Goal: Information Seeking & Learning: Check status

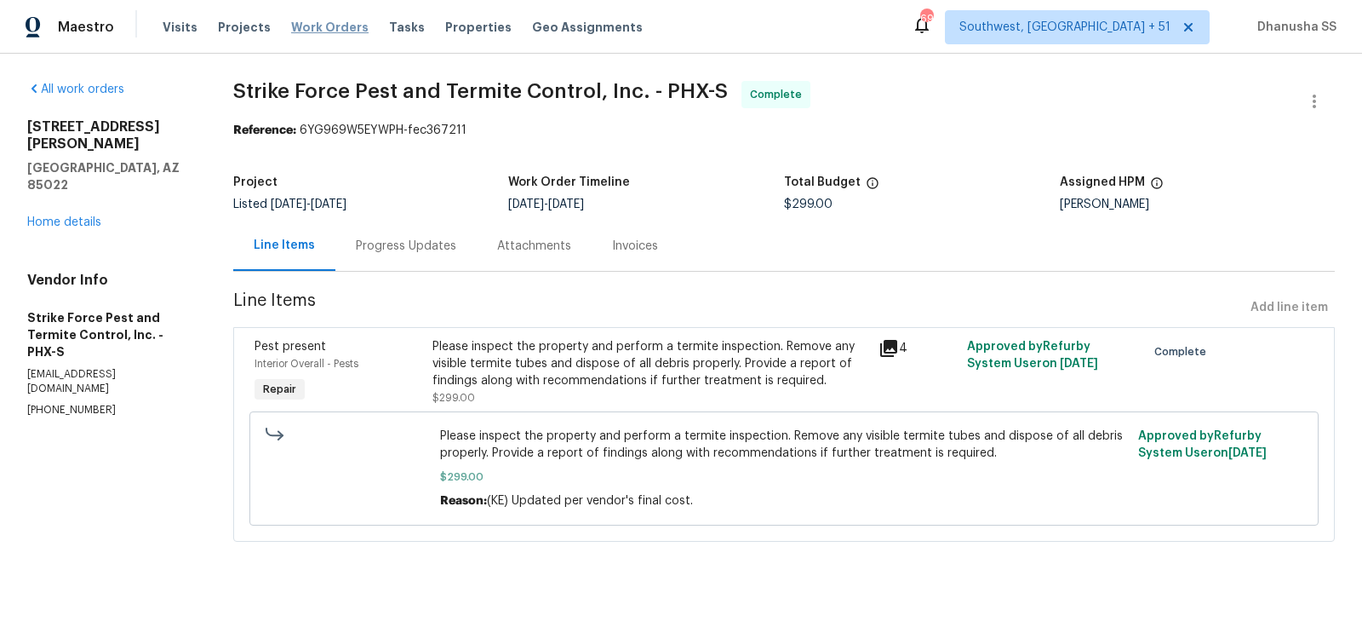
click at [324, 28] on span "Work Orders" at bounding box center [329, 27] width 77 height 17
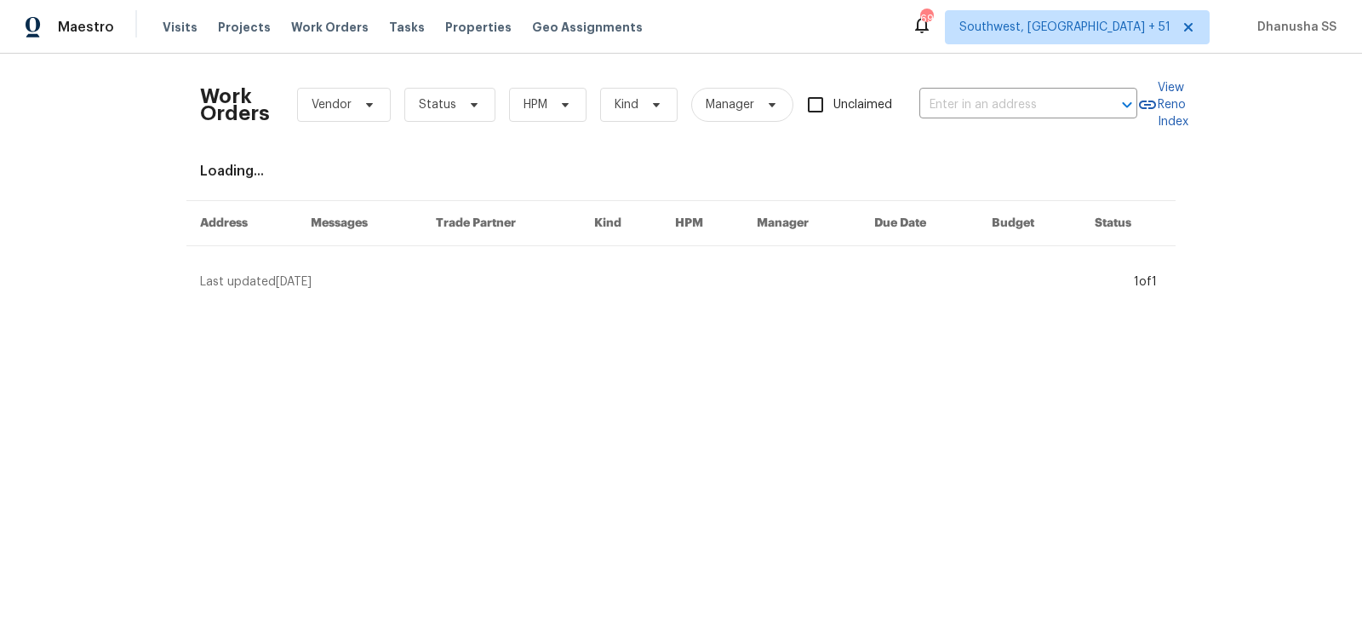
click at [1001, 89] on div "Work Orders Vendor Status HPM Kind Manager Unclaimed ​" at bounding box center [668, 104] width 937 height 75
click at [977, 105] on input "text" at bounding box center [1005, 105] width 170 height 26
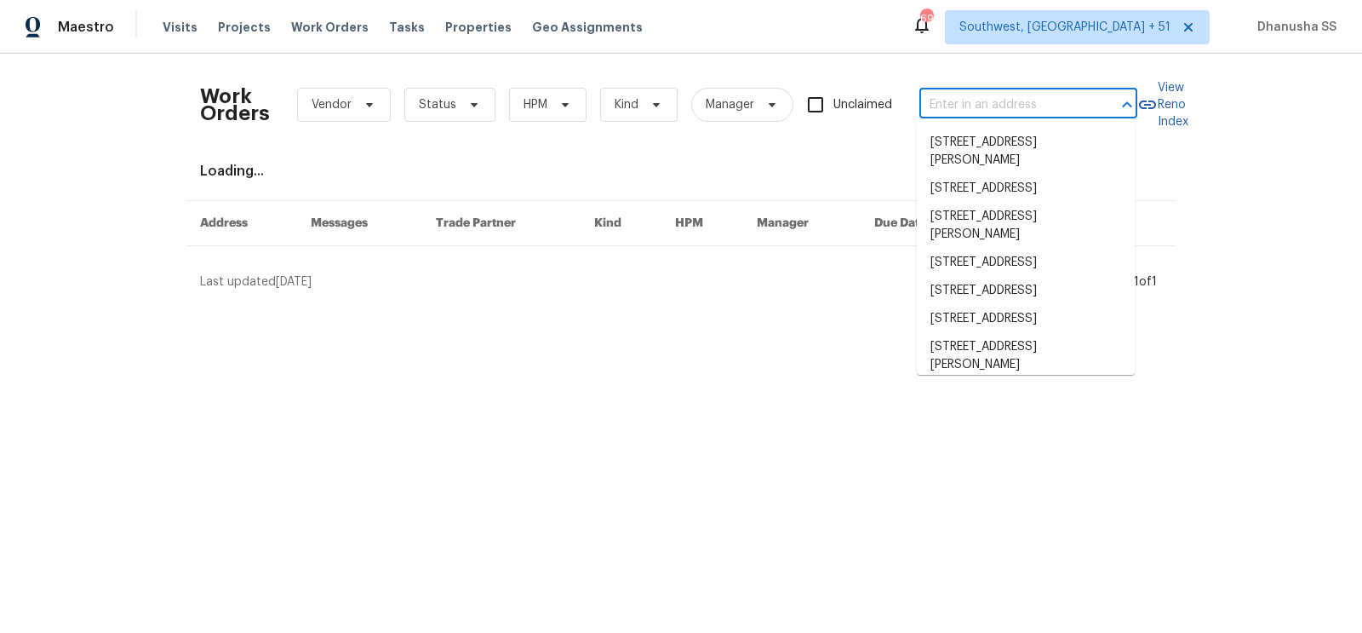
paste input "[STREET_ADDRESS]"
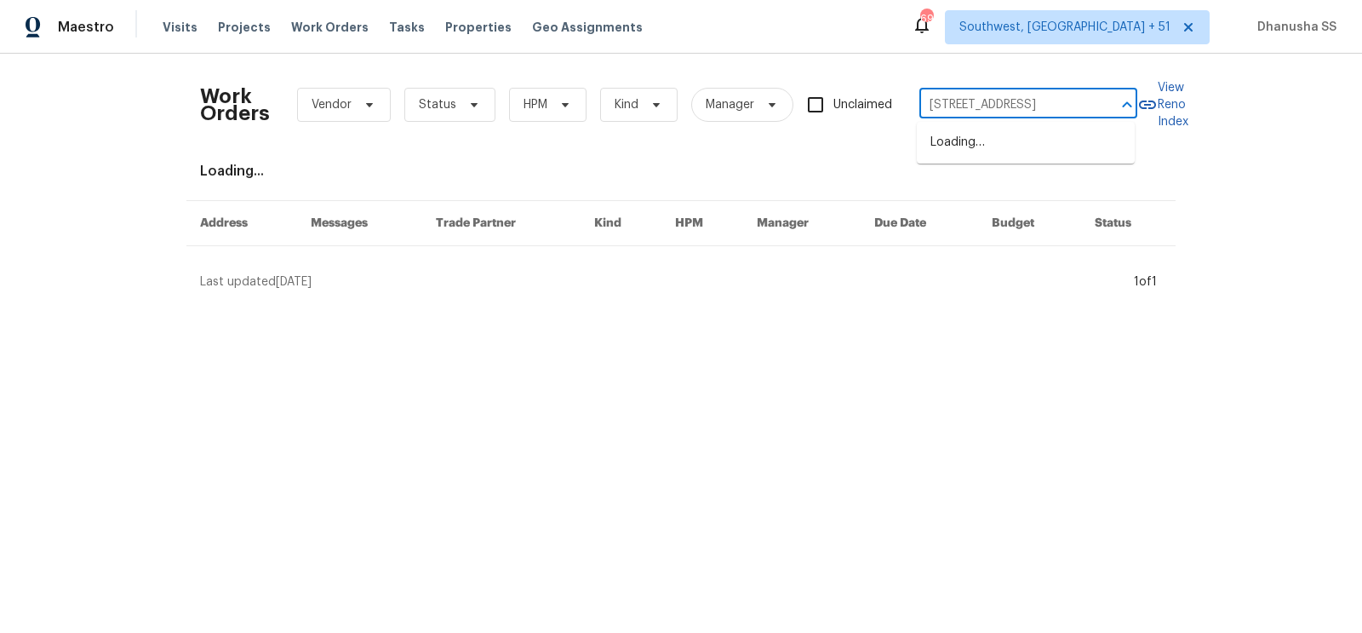
scroll to position [0, 68]
type input "[STREET_ADDRESS]"
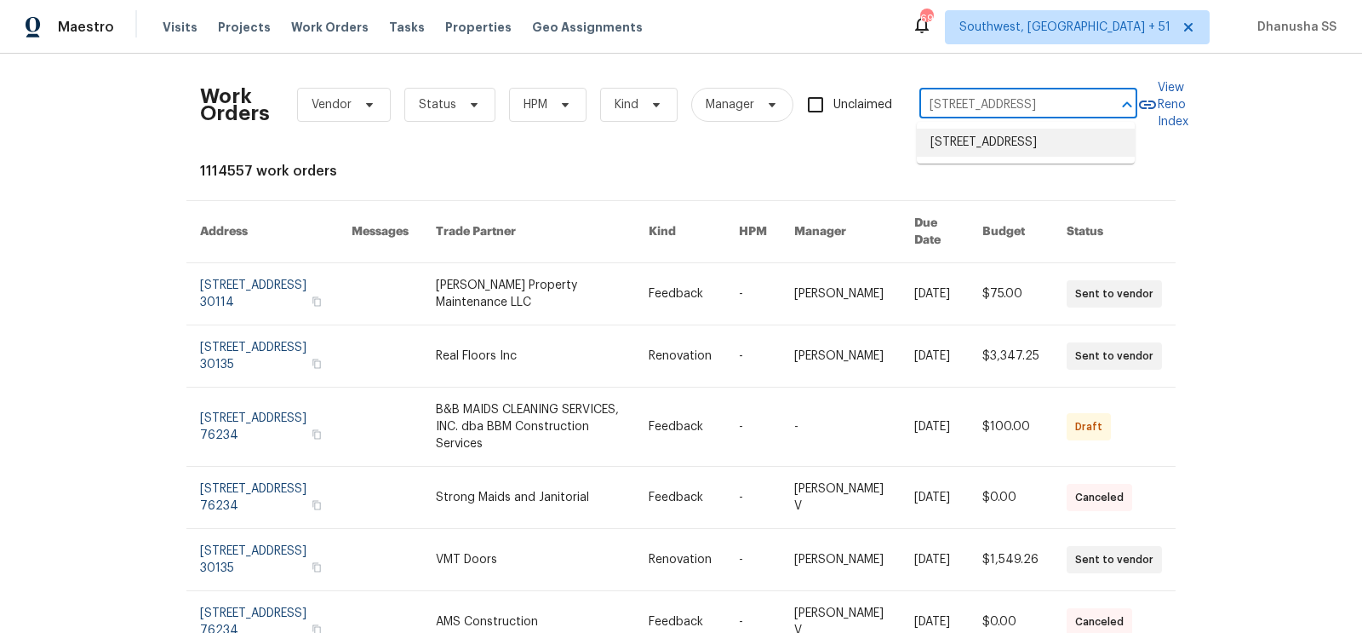
click at [971, 149] on li "[STREET_ADDRESS]" at bounding box center [1026, 143] width 218 height 28
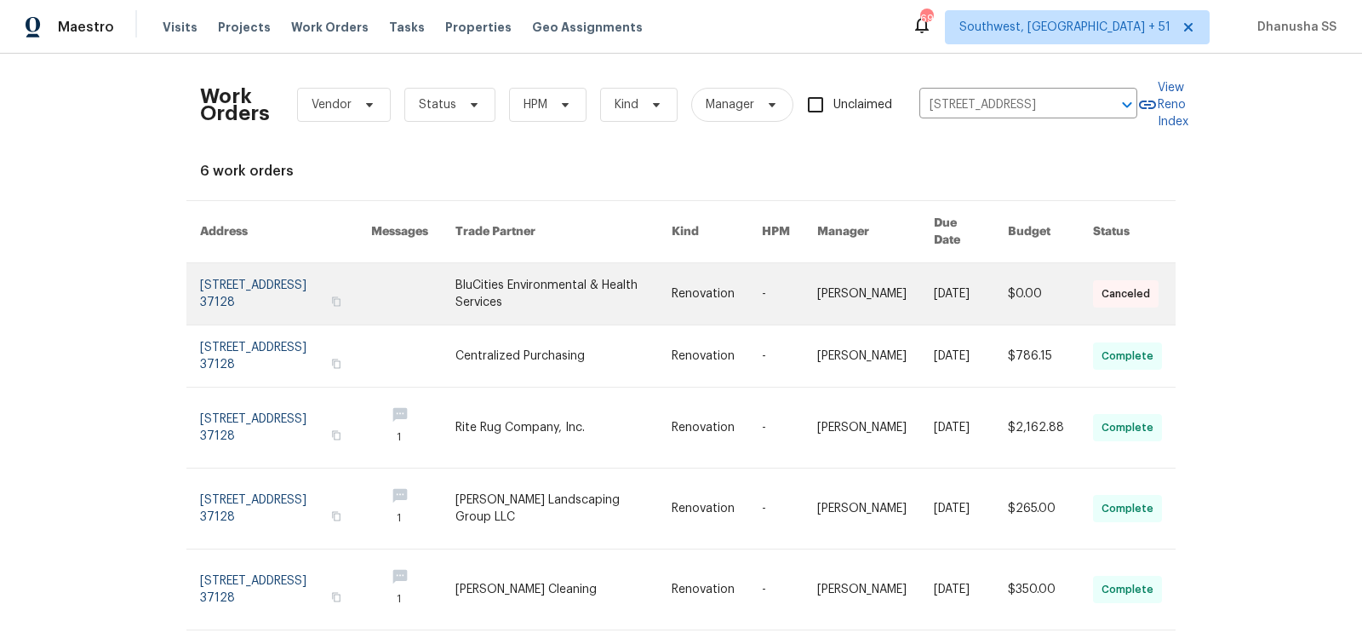
click at [560, 271] on link at bounding box center [564, 293] width 216 height 61
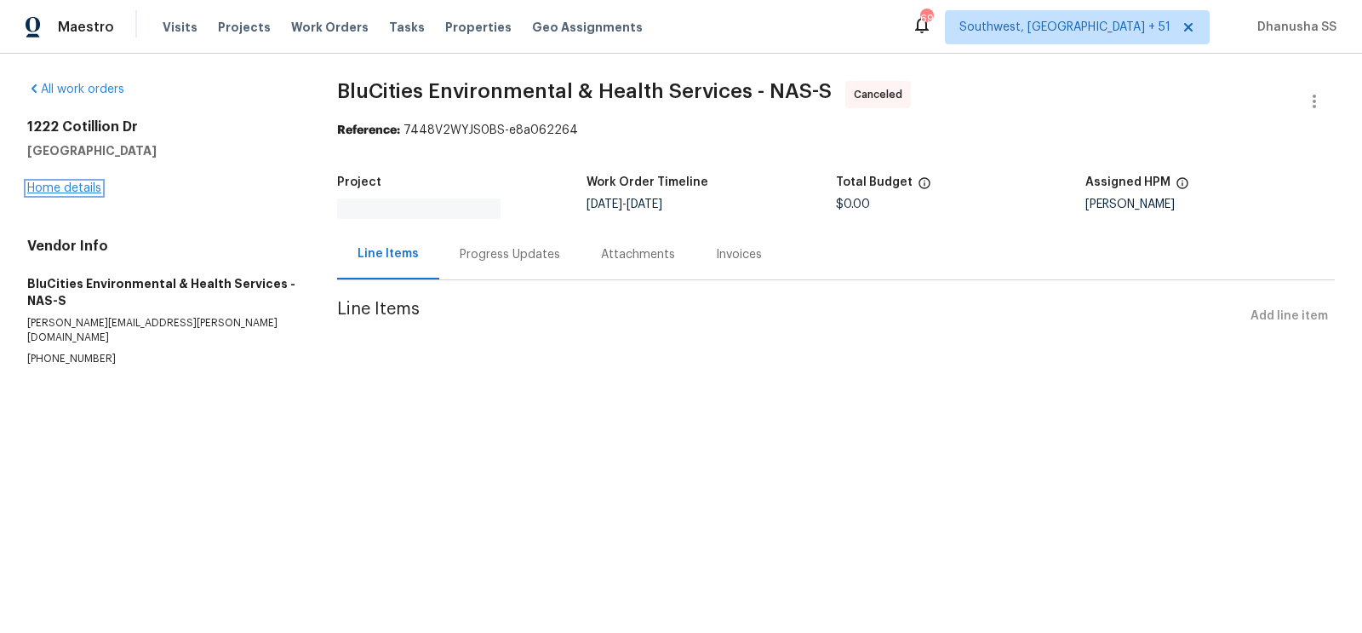
click at [70, 192] on link "Home details" at bounding box center [64, 188] width 74 height 12
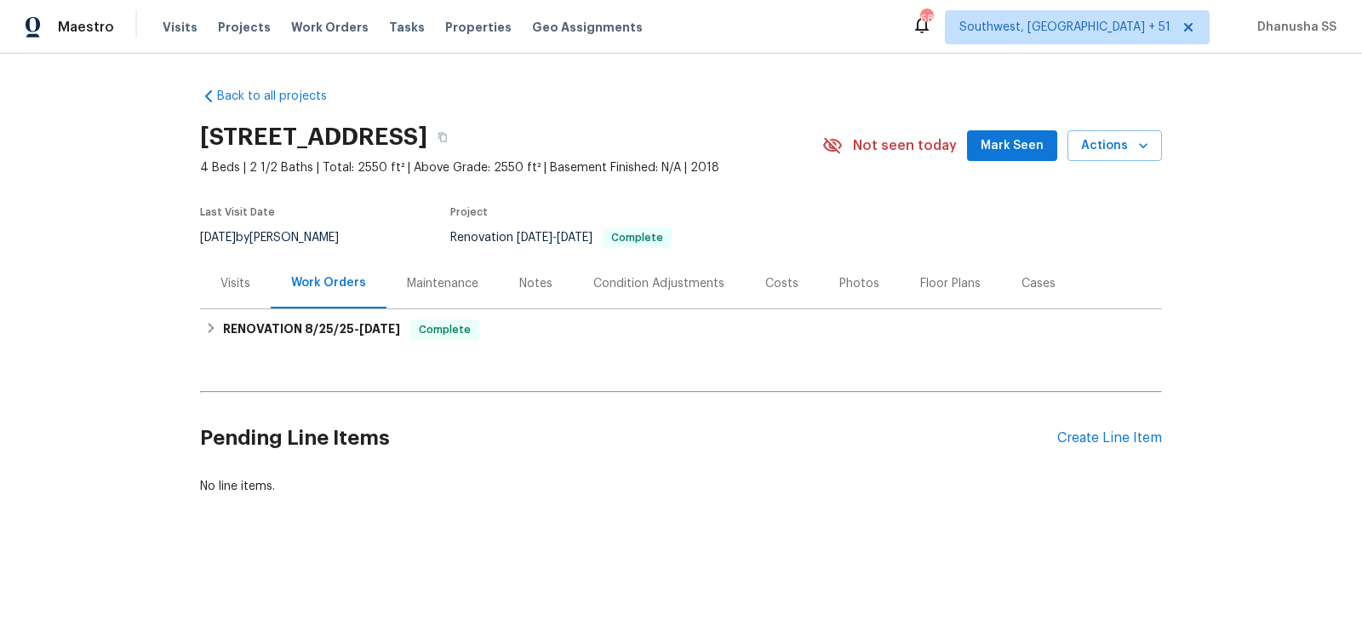
click at [235, 289] on div "Visits" at bounding box center [236, 283] width 30 height 17
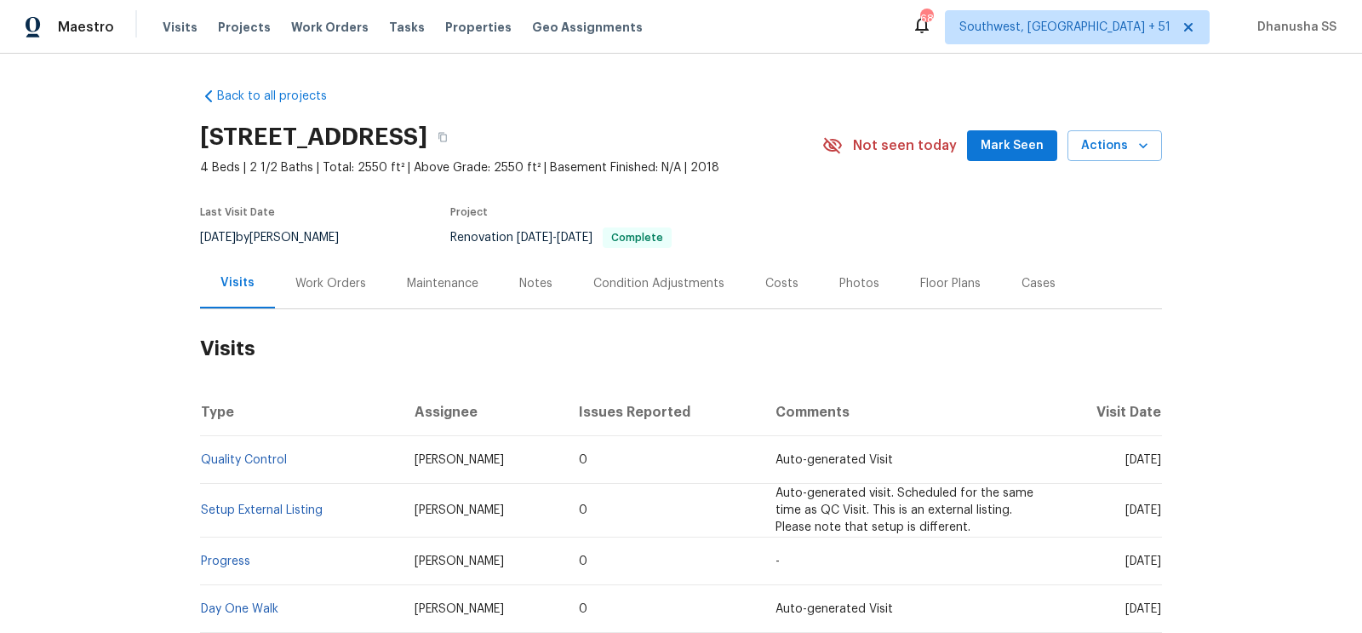
scroll to position [162, 0]
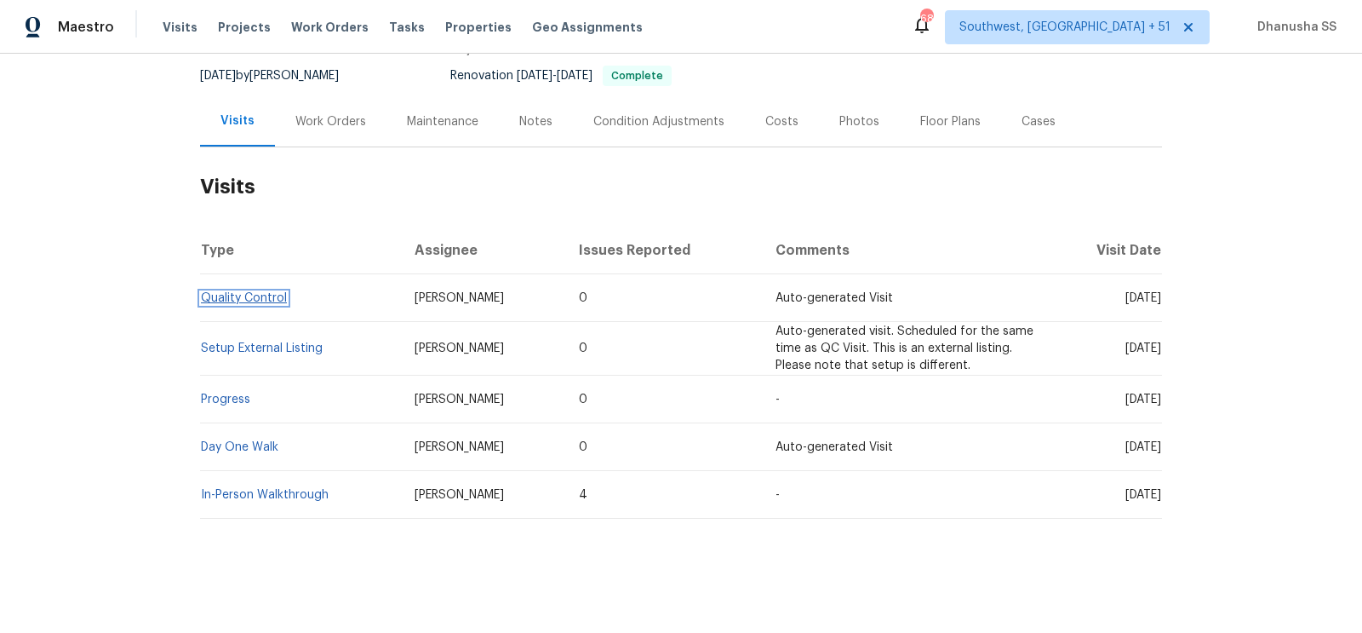
click at [266, 299] on link "Quality Control" at bounding box center [244, 298] width 86 height 12
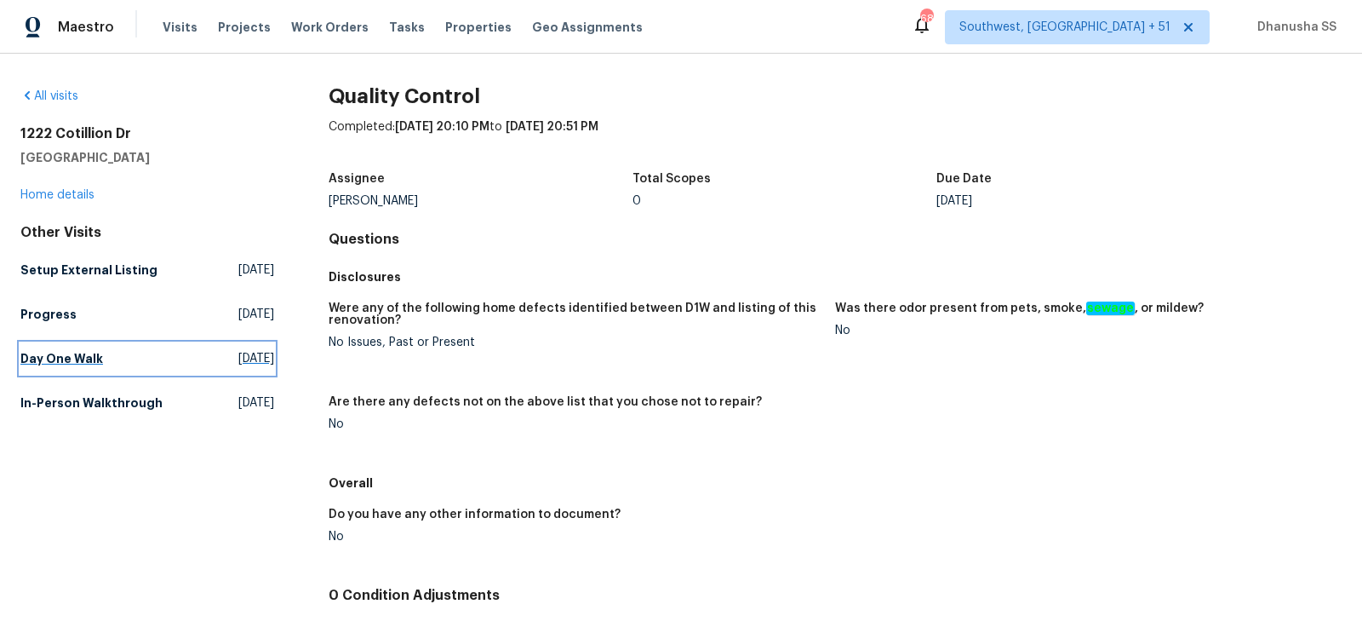
click at [238, 354] on span "[DATE]" at bounding box center [256, 358] width 36 height 17
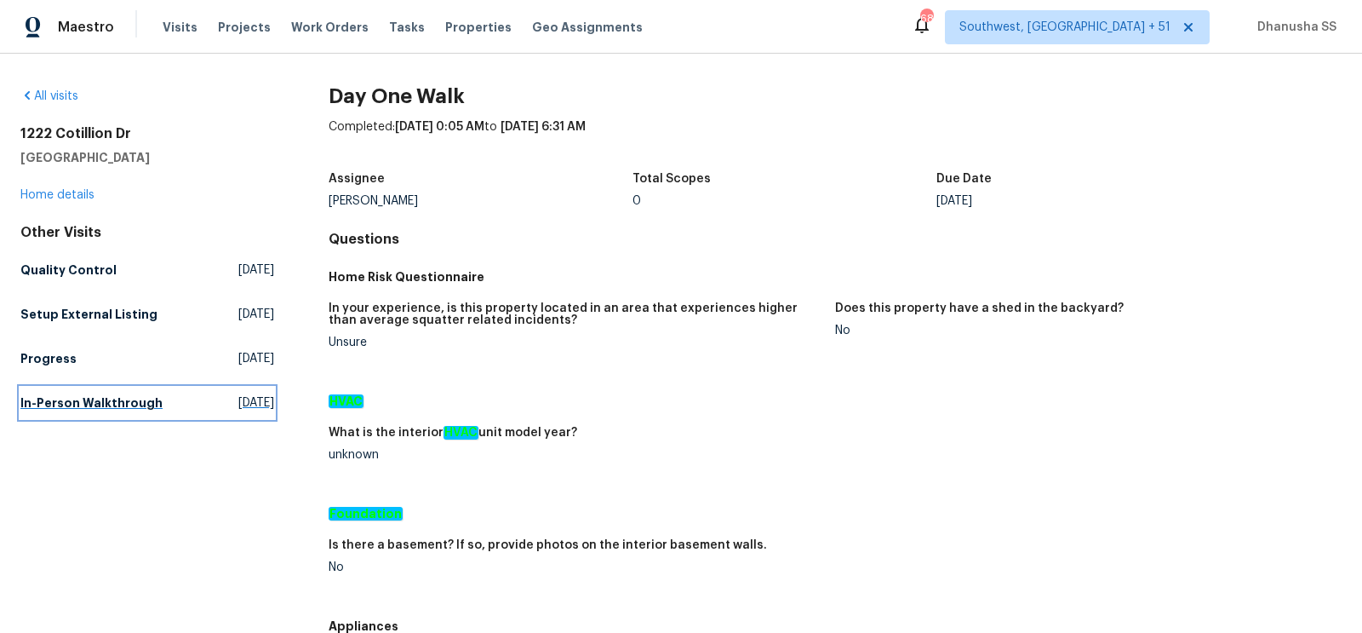
click at [116, 405] on h5 "In-Person Walkthrough" at bounding box center [91, 402] width 142 height 17
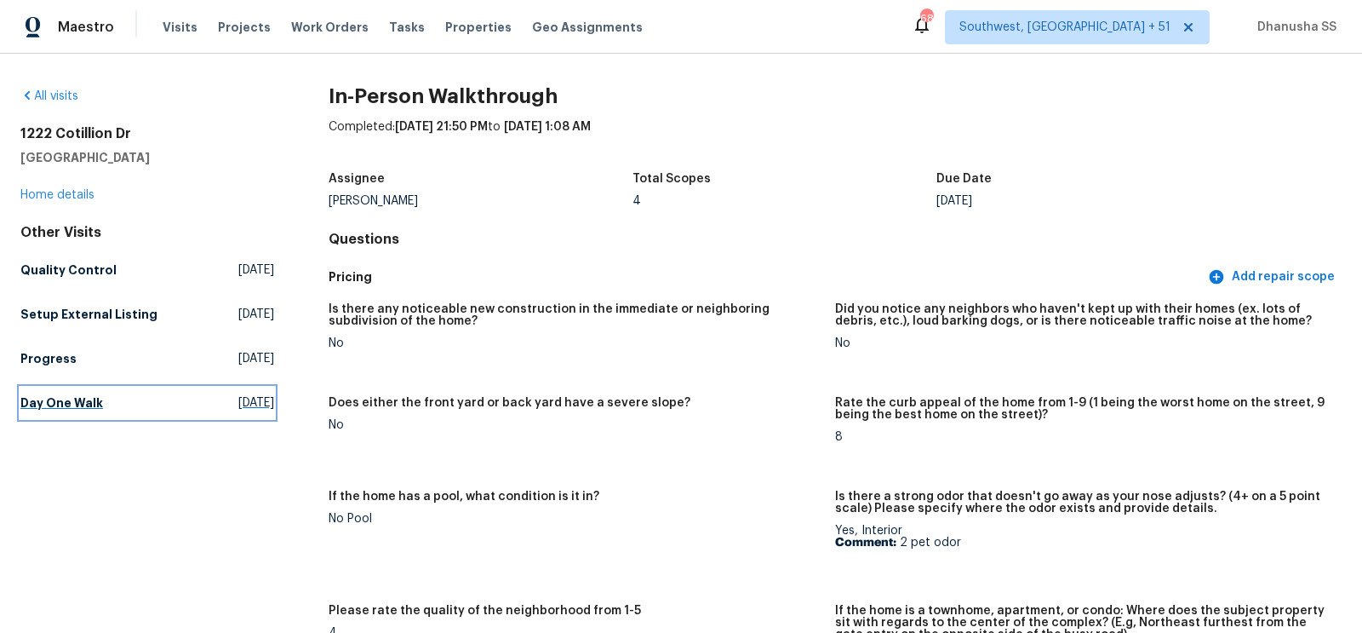
click at [143, 401] on link "Day One Walk [DATE]" at bounding box center [147, 402] width 254 height 31
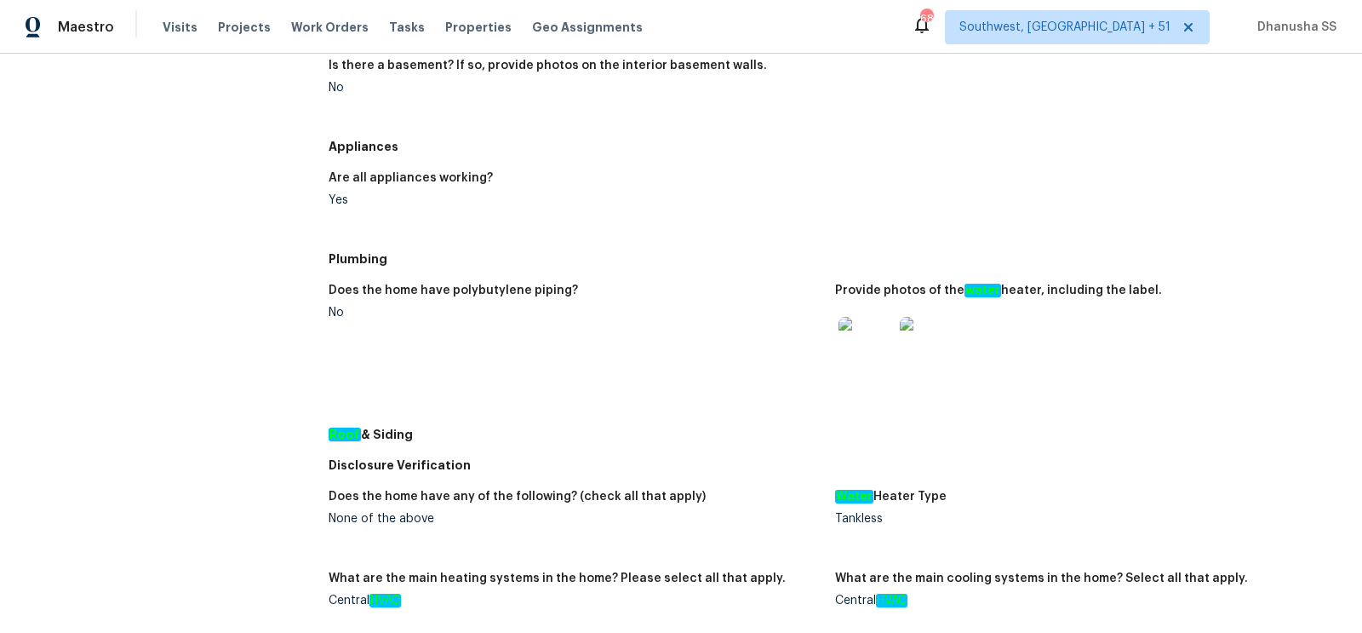
scroll to position [270, 0]
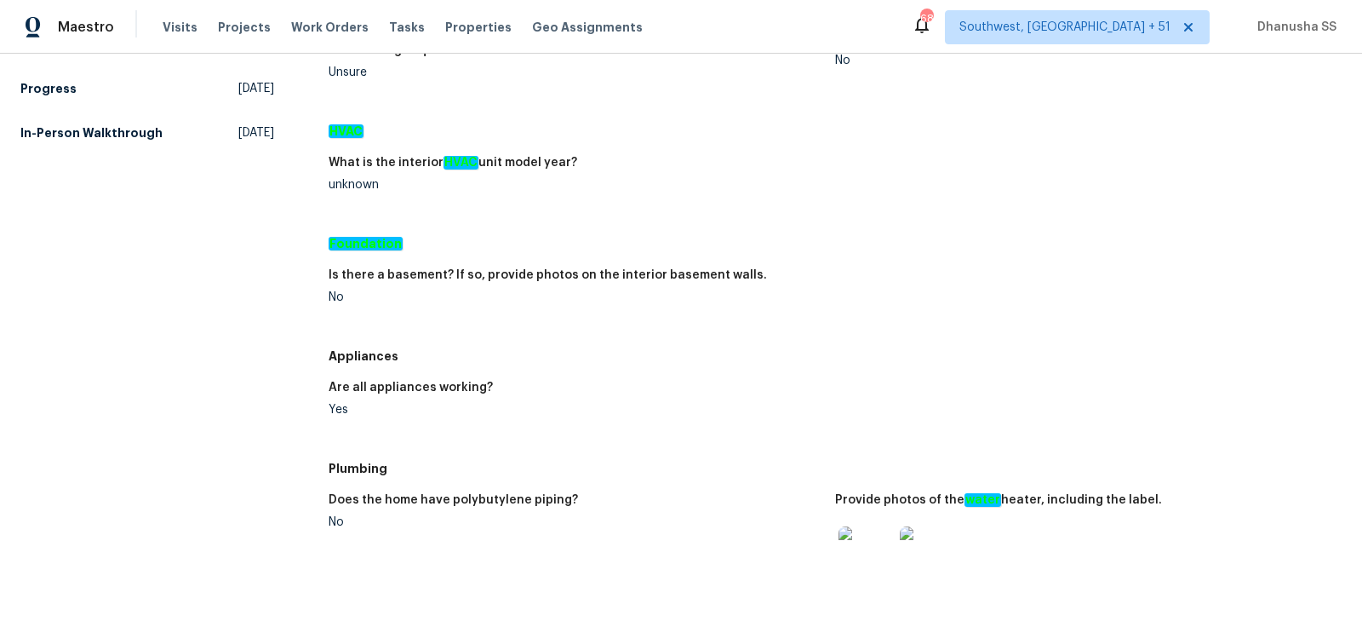
click at [151, 165] on div "All visits [STREET_ADDRESS][PERSON_NAME] Home details Other Visits Quality Cont…" at bounding box center [147, 526] width 254 height 1417
click at [151, 134] on h5 "In-Person Walkthrough" at bounding box center [91, 132] width 142 height 17
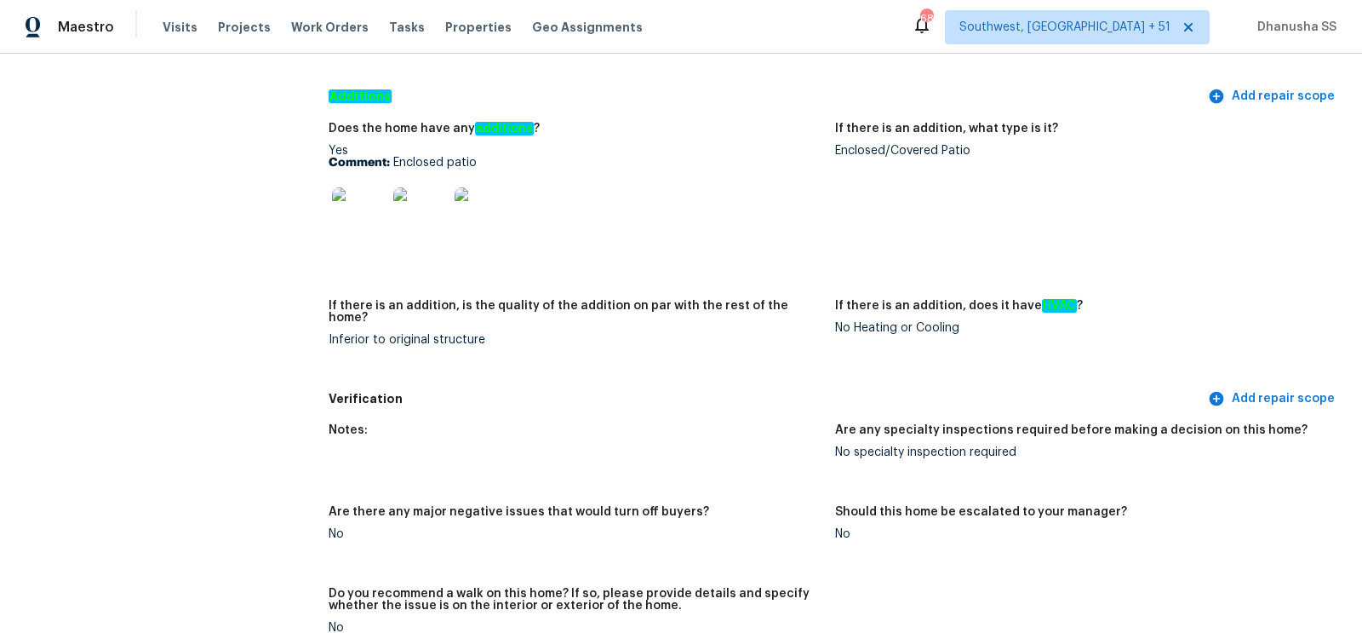
scroll to position [3731, 0]
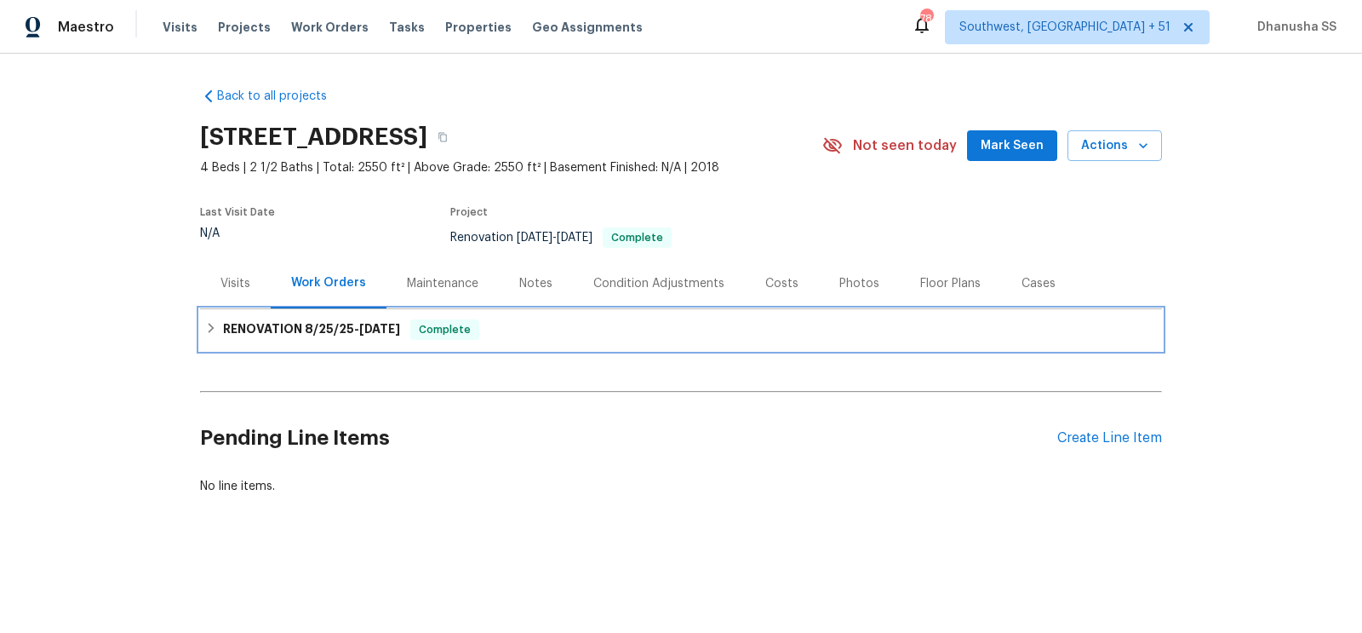
click at [534, 332] on div "RENOVATION 8/25/25 - 9/3/25 Complete" at bounding box center [681, 329] width 952 height 20
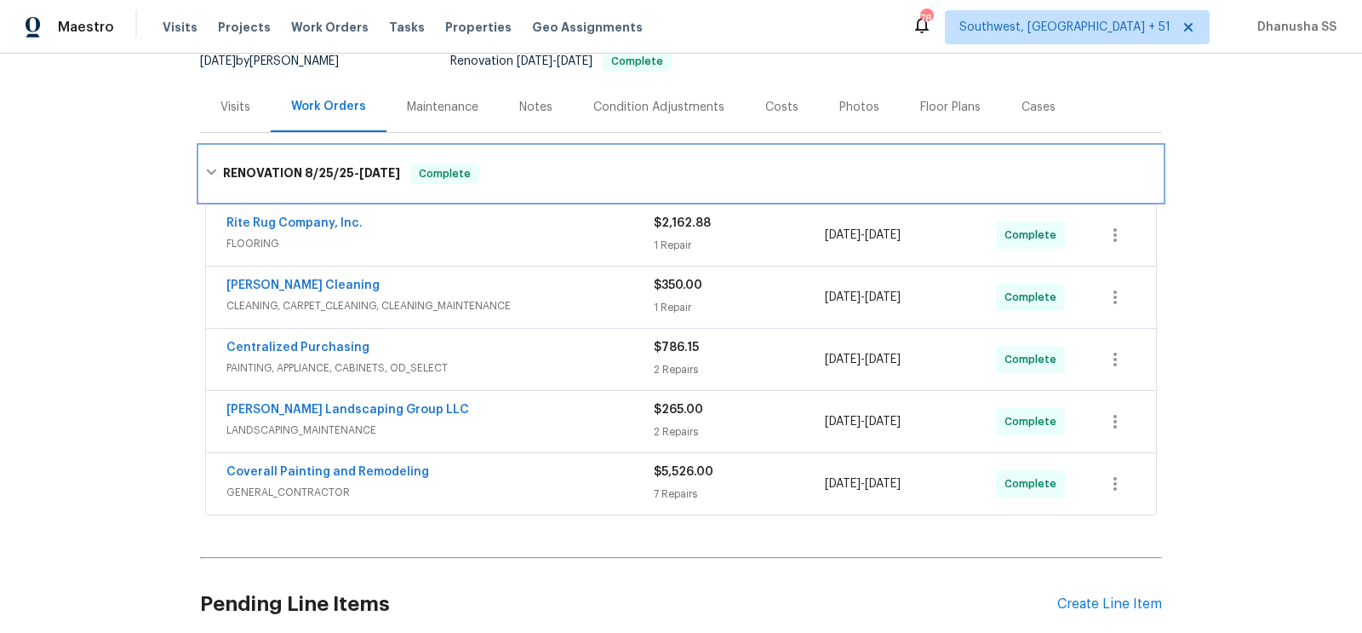
scroll to position [318, 0]
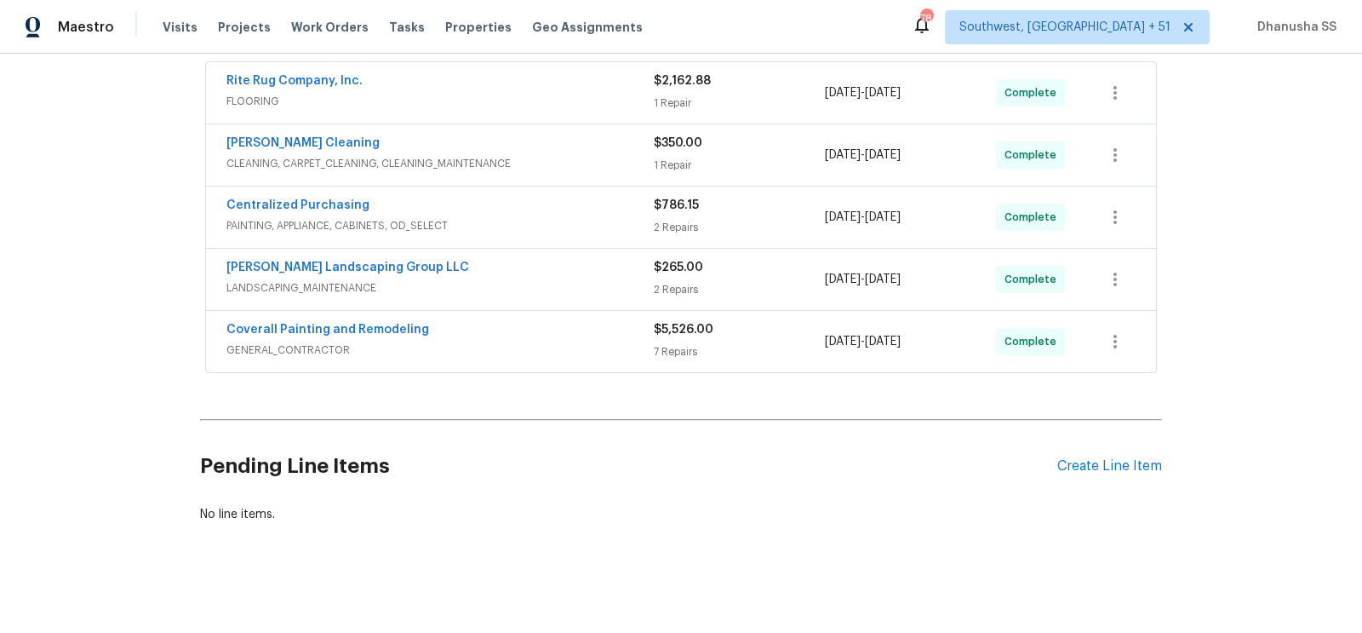
click at [627, 324] on div "Coverall Painting and Remodeling" at bounding box center [439, 331] width 427 height 20
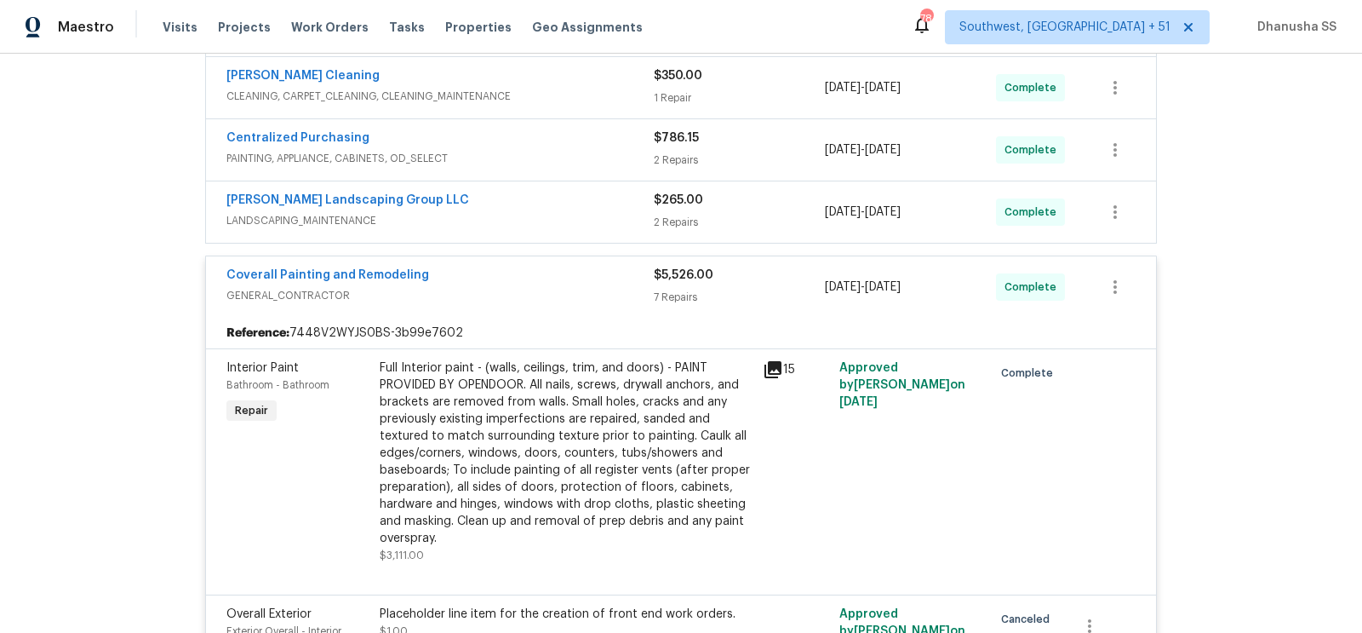
scroll to position [215, 0]
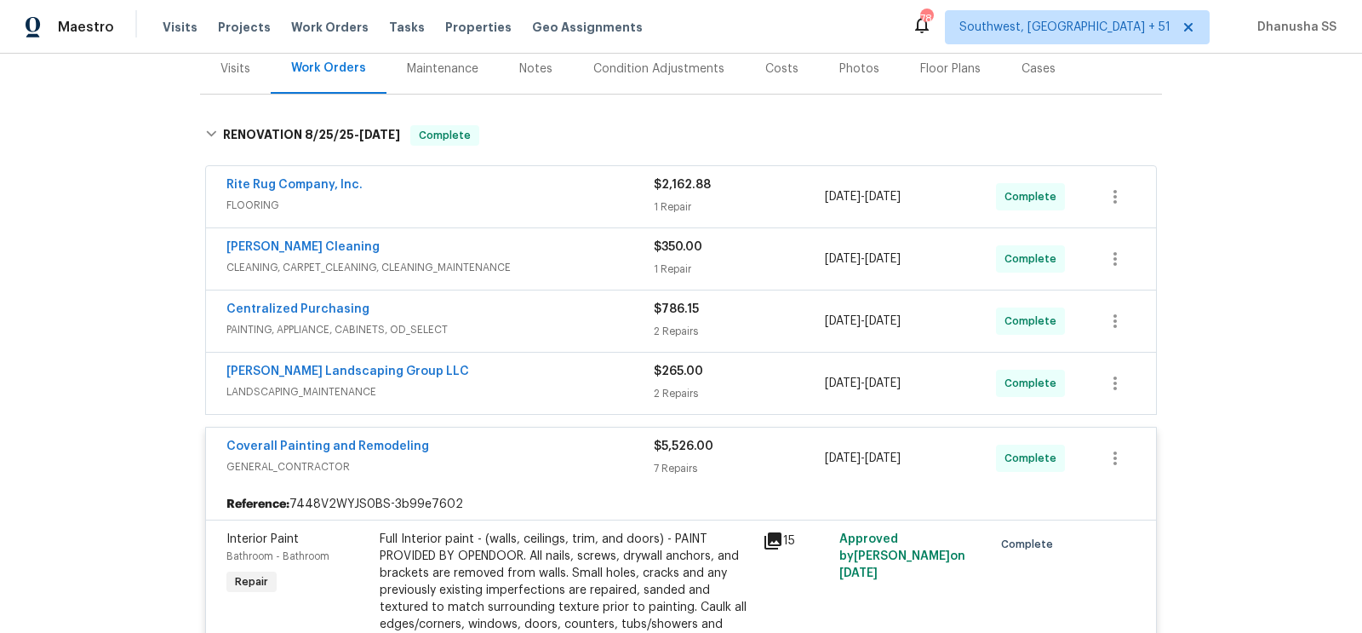
click at [608, 369] on div "[PERSON_NAME] Landscaping Group LLC" at bounding box center [439, 373] width 427 height 20
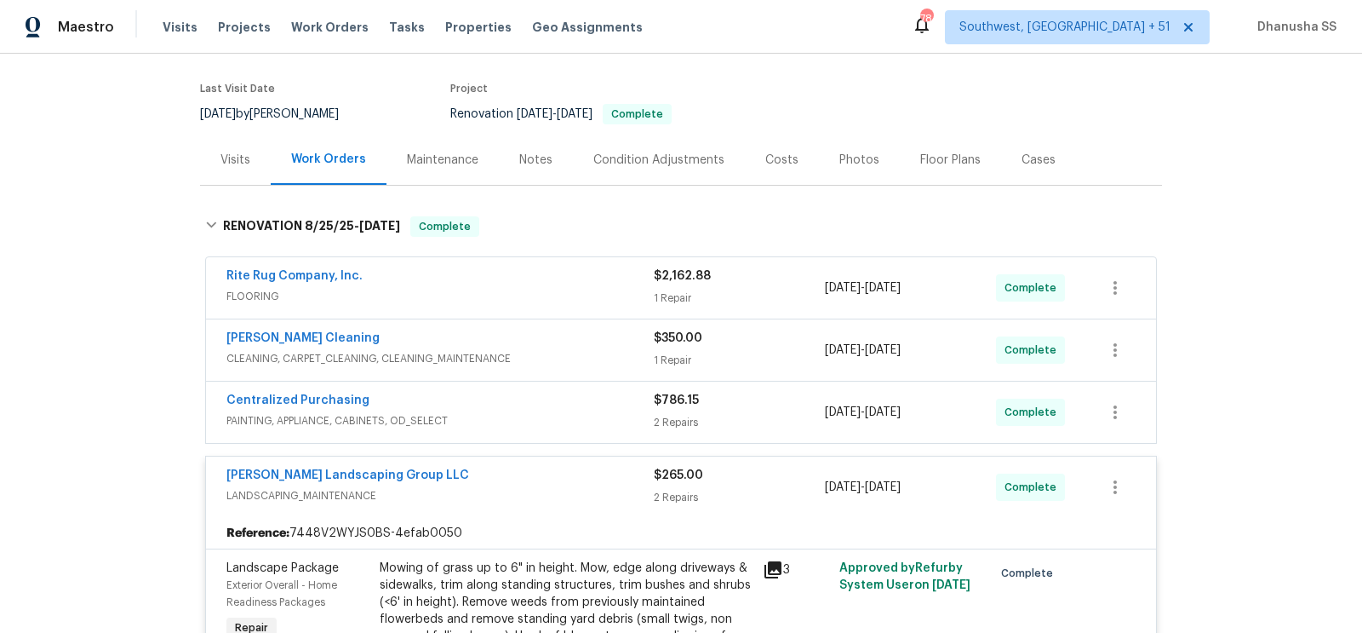
scroll to position [72, 0]
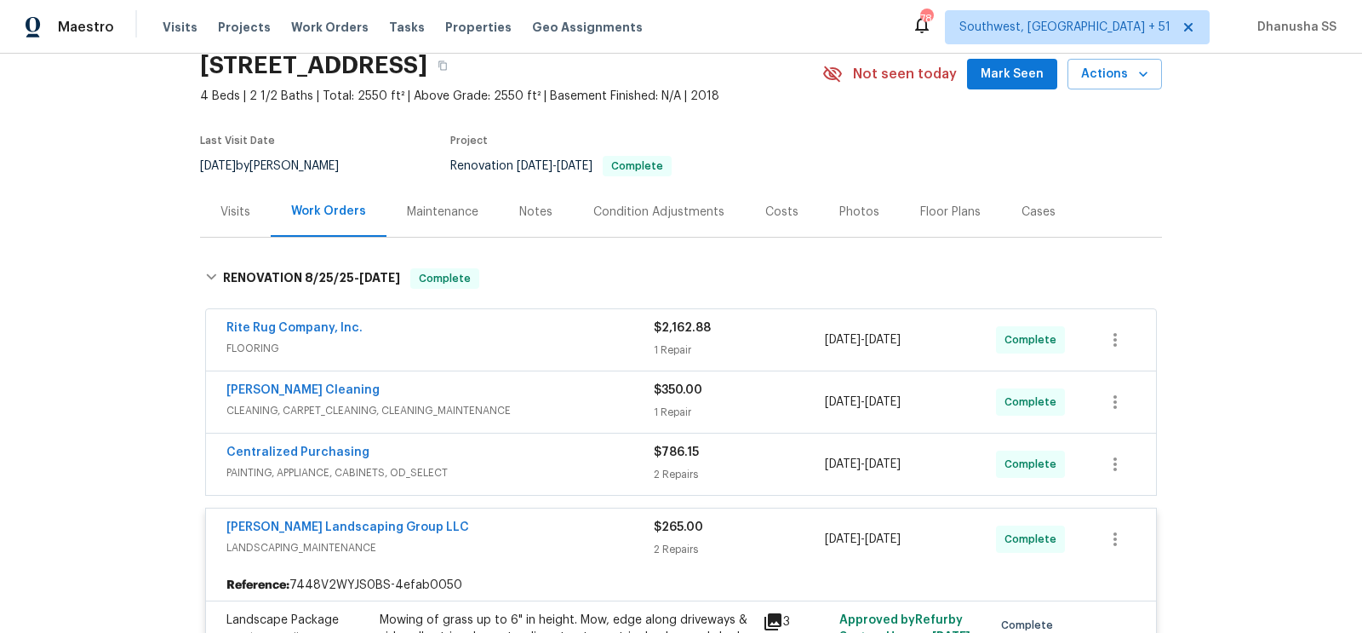
click at [612, 473] on span "PAINTING, APPLIANCE, CABINETS, OD_SELECT" at bounding box center [439, 472] width 427 height 17
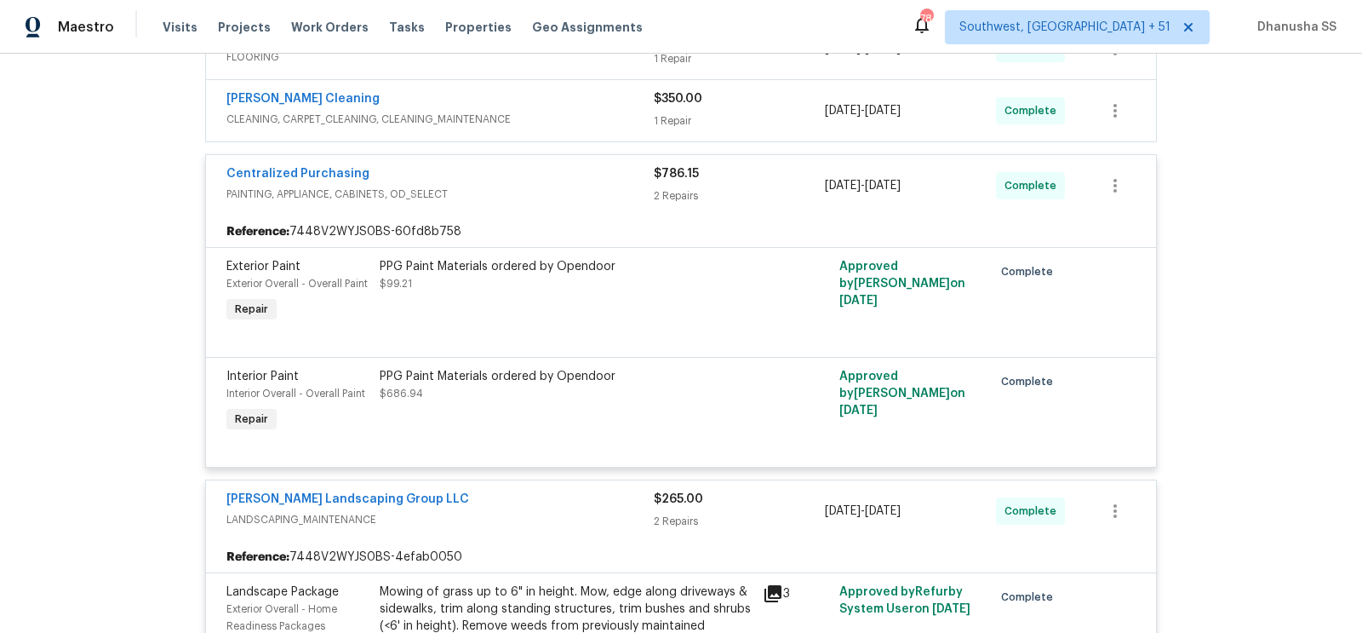
scroll to position [190, 0]
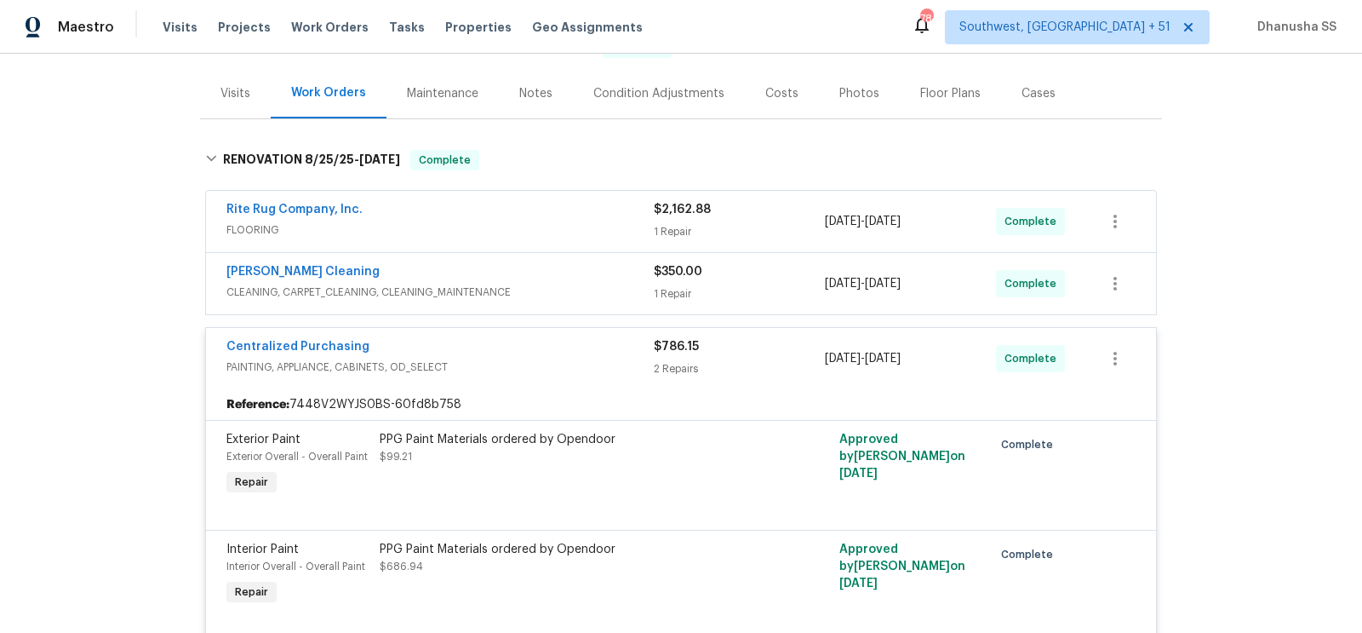
click at [584, 284] on span "CLEANING, CARPET_CLEANING, CLEANING_MAINTENANCE" at bounding box center [439, 292] width 427 height 17
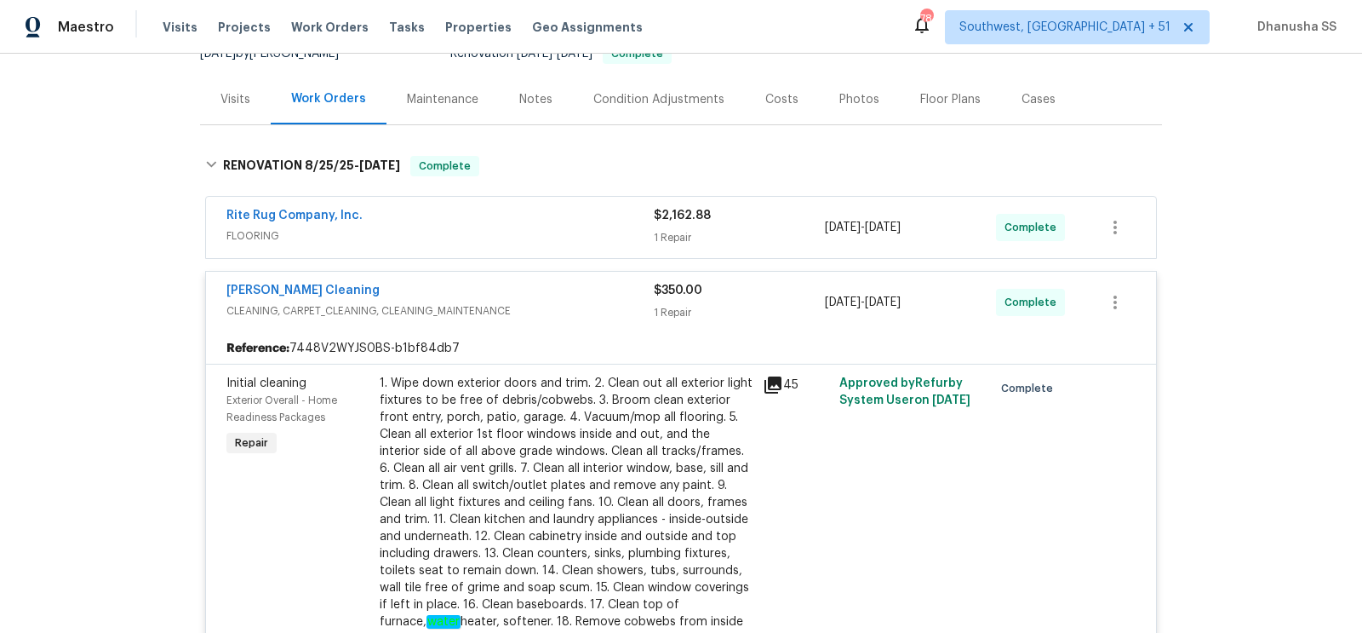
scroll to position [115, 0]
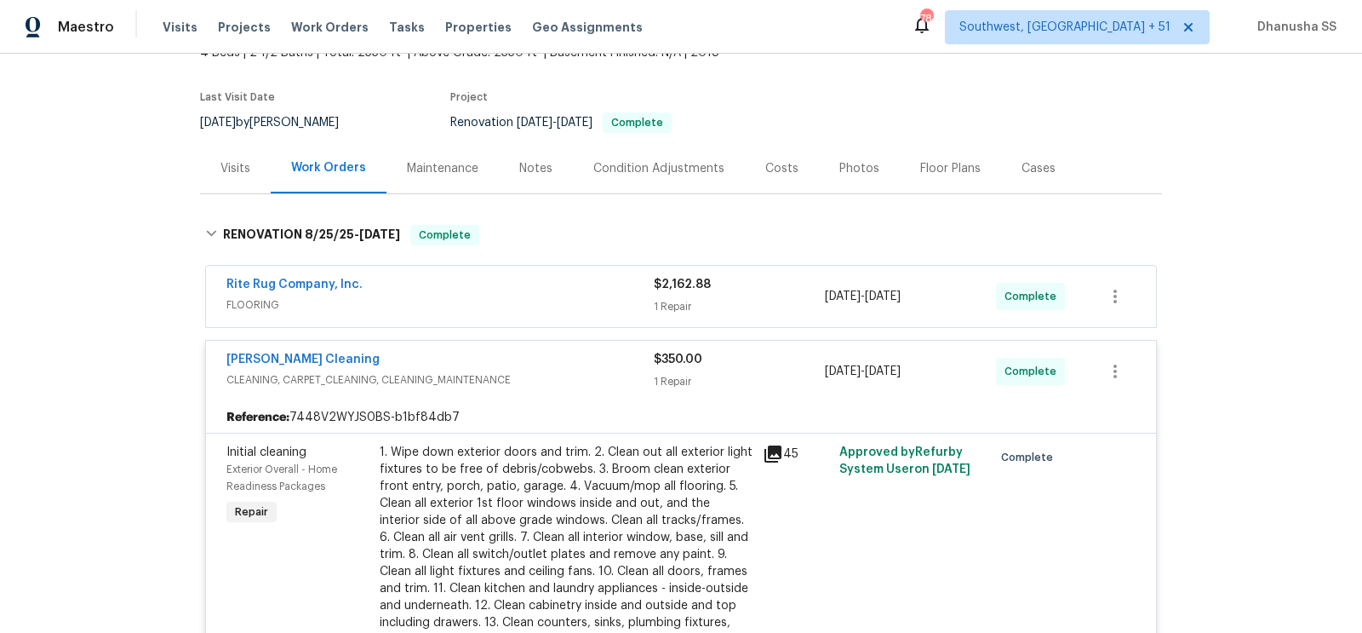
click at [561, 316] on div "Rite Rug Company, Inc. FLOORING $2,162.88 1 Repair 8/25/2025 - 9/1/2025 Complete" at bounding box center [681, 296] width 950 height 61
click at [559, 289] on div "Rite Rug Company, Inc." at bounding box center [439, 286] width 427 height 20
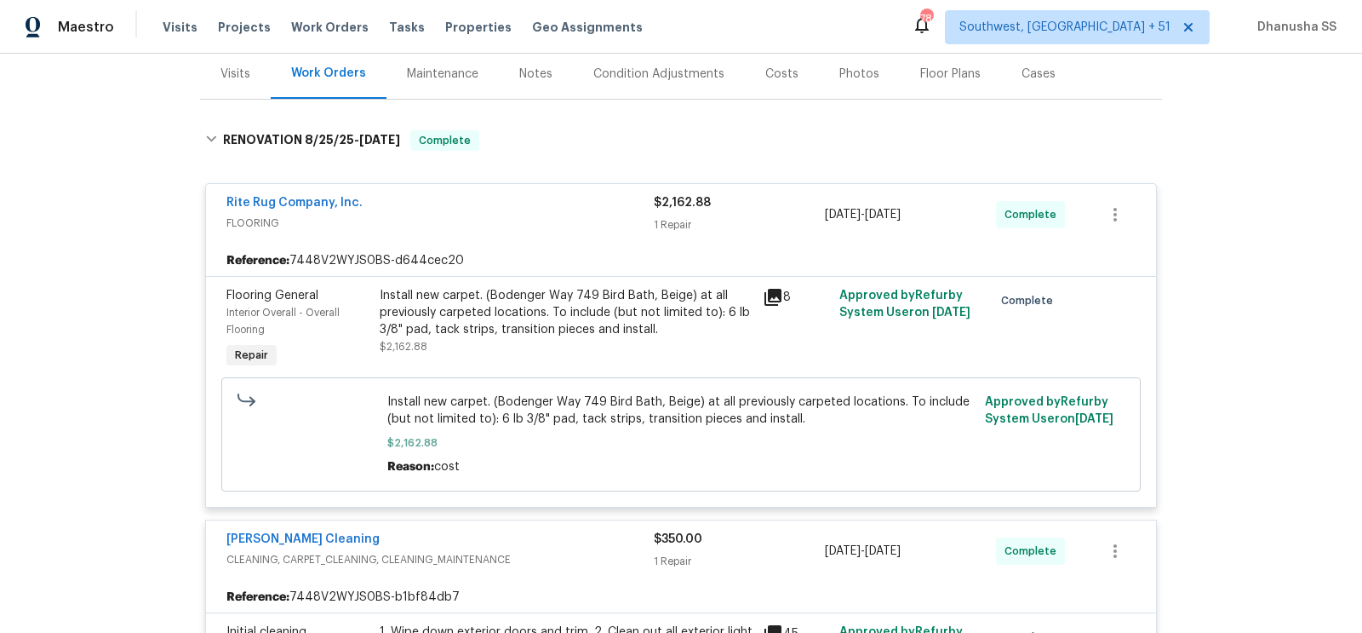
scroll to position [0, 0]
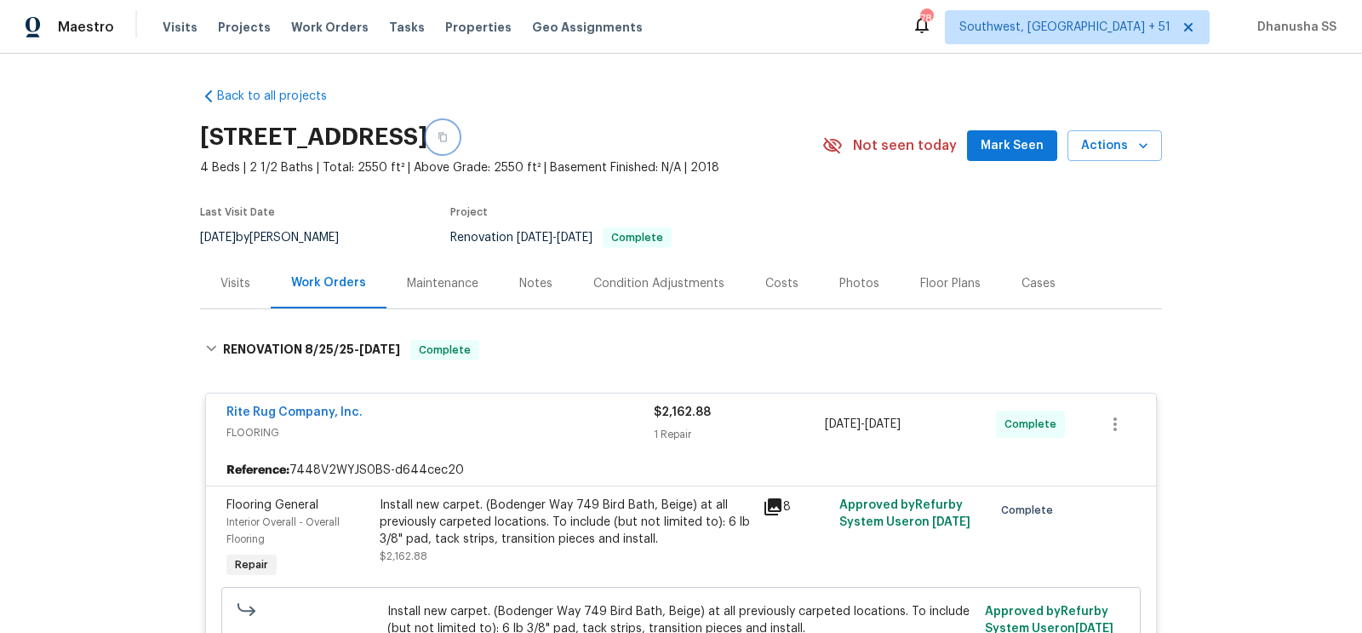
click at [447, 140] on icon "button" at bounding box center [442, 137] width 9 height 9
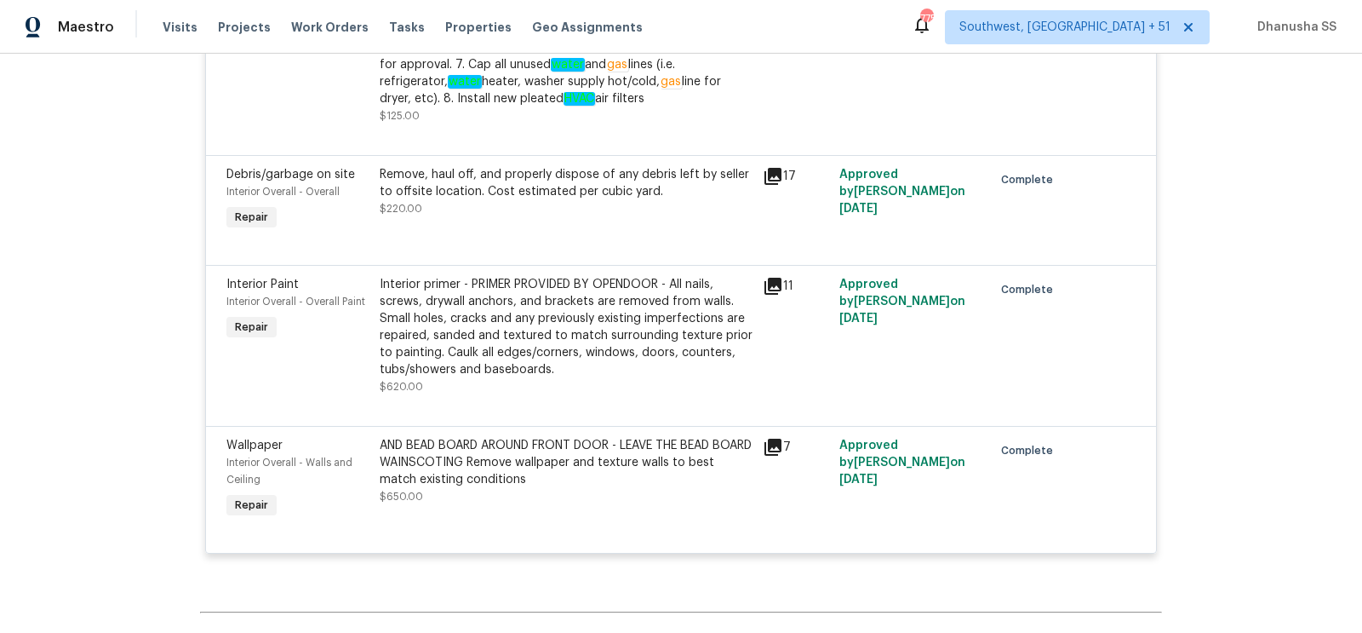
scroll to position [3574, 0]
